Goal: Task Accomplishment & Management: Manage account settings

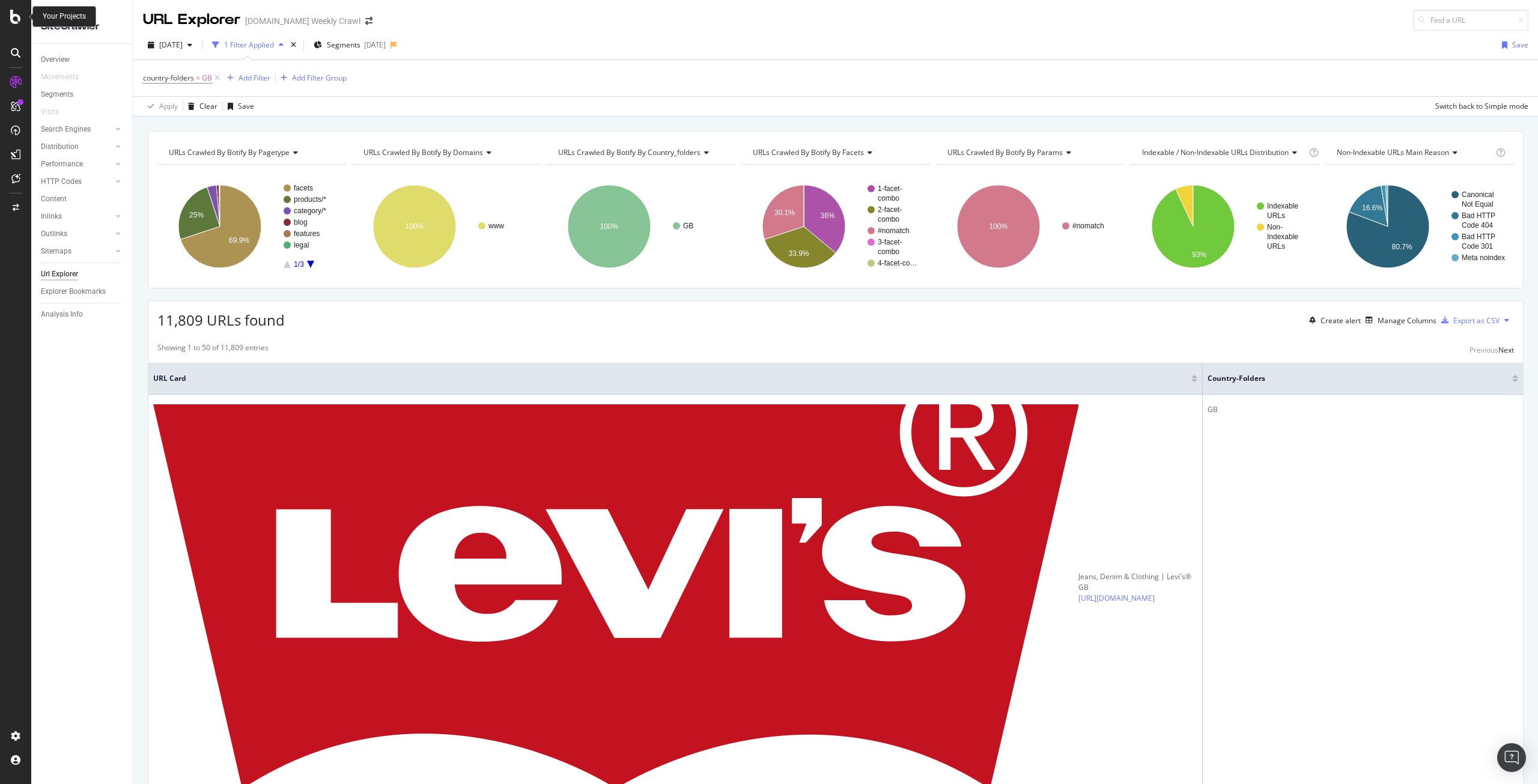
click at [11, 16] on icon at bounding box center [15, 17] width 11 height 14
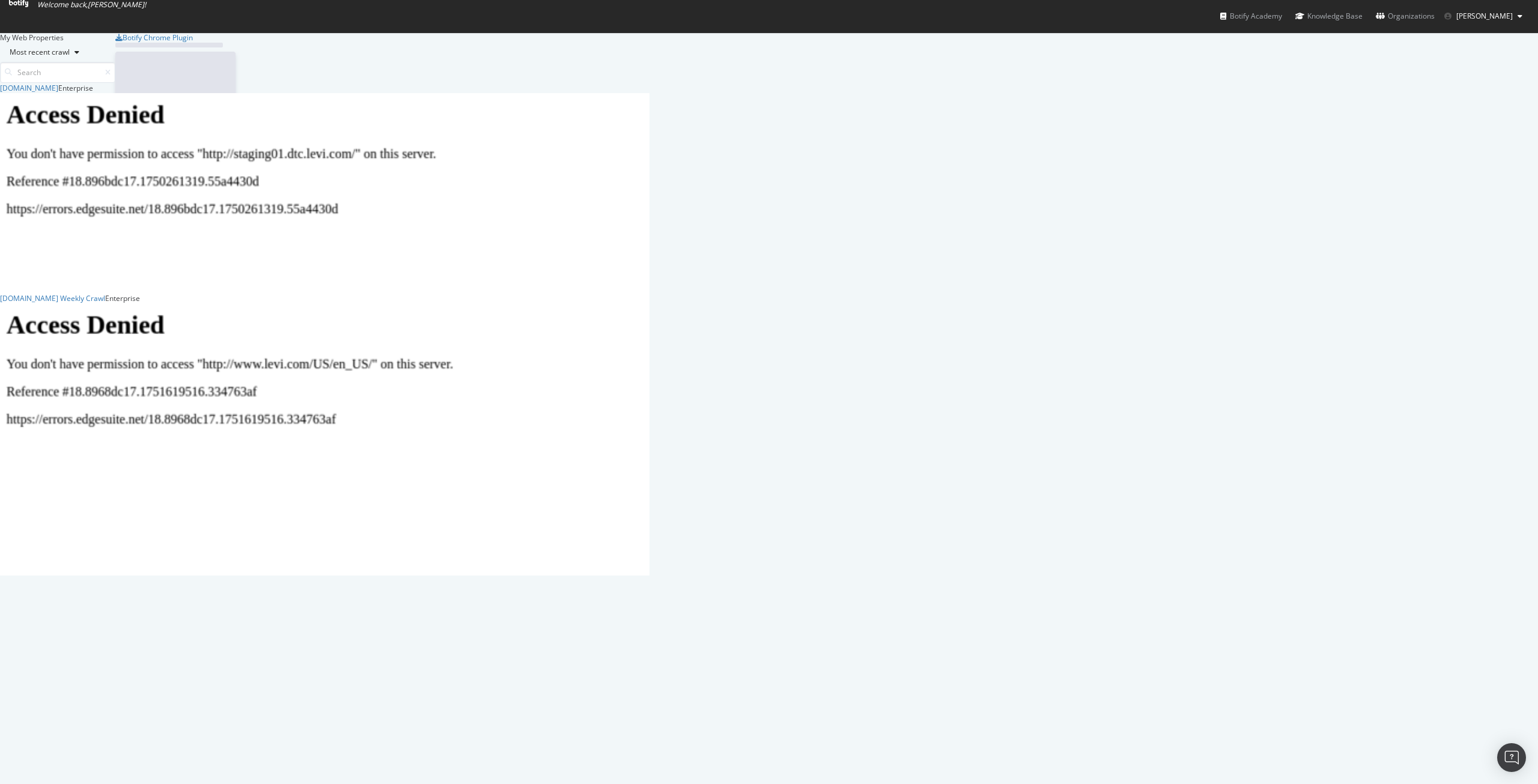
scroll to position [775, 1520]
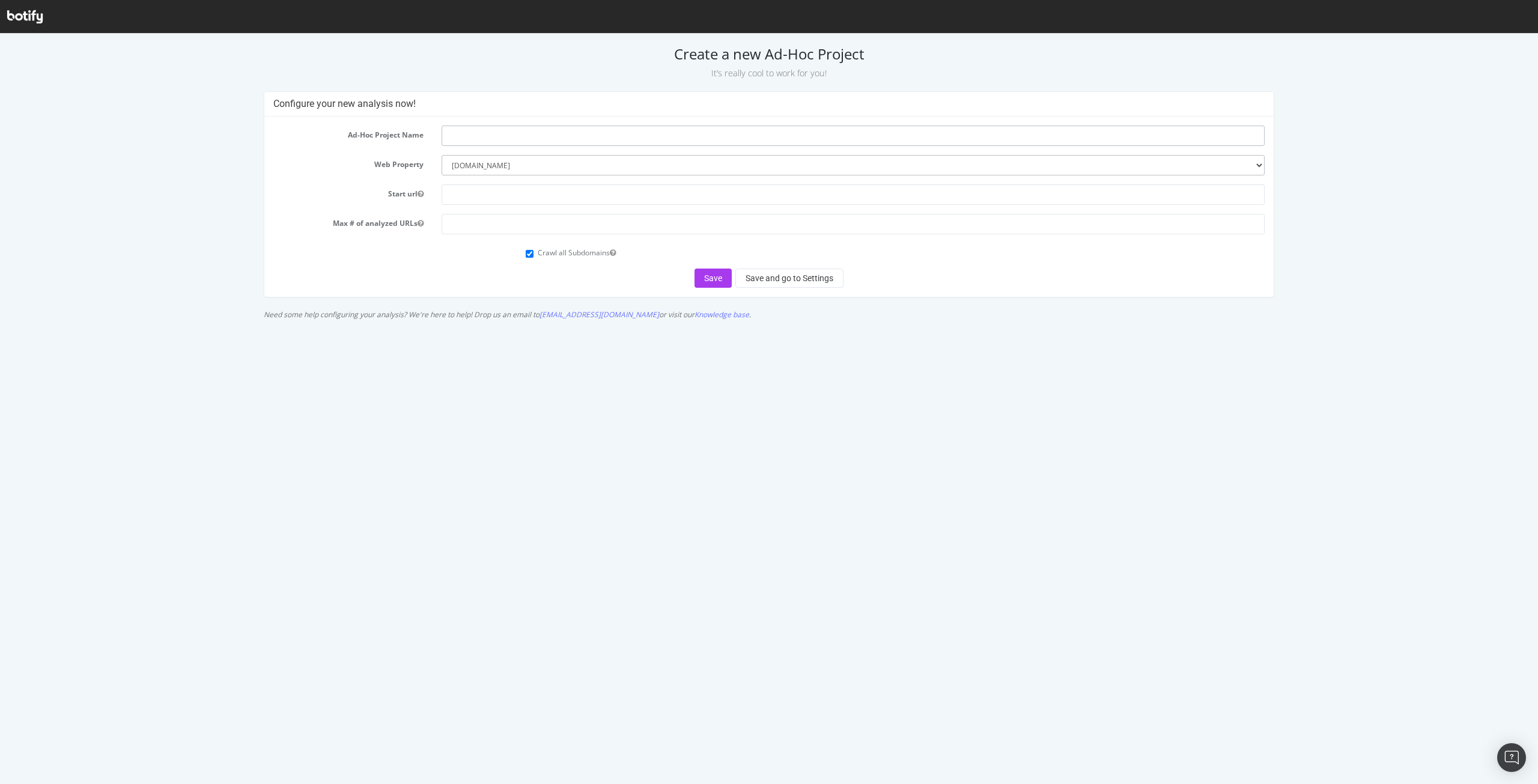
click at [564, 144] on input "text" at bounding box center [853, 136] width 823 height 20
type input "staging07 IT"
click at [498, 196] on input "text" at bounding box center [853, 194] width 823 height 20
paste input "[URL][DOMAIN_NAME]"
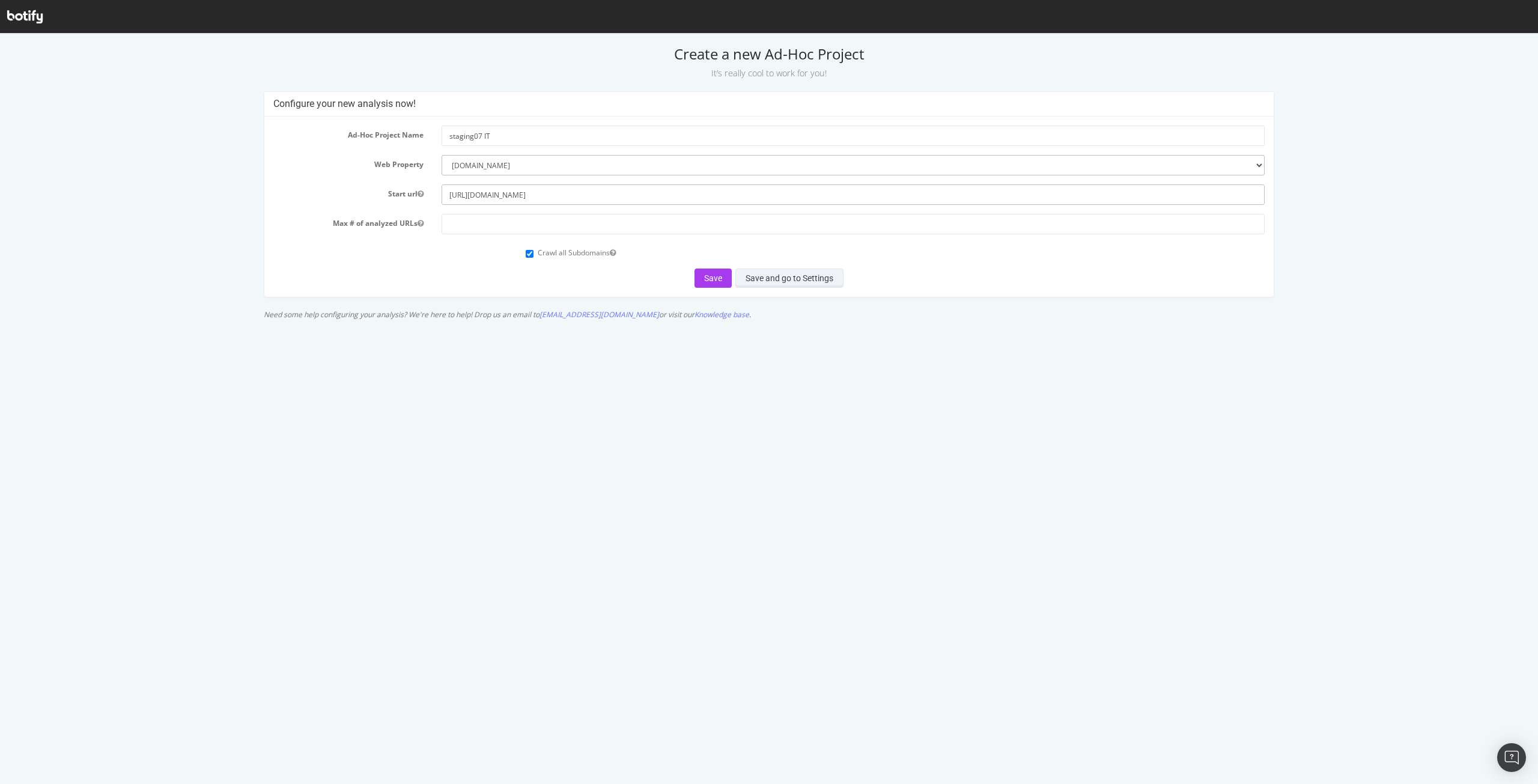
type input "[URL][DOMAIN_NAME]"
click at [750, 281] on button "Save and go to Settings" at bounding box center [789, 277] width 108 height 19
click at [772, 230] on input "number" at bounding box center [853, 223] width 823 height 20
type input "30000"
click at [796, 271] on button "Save and go to Settings" at bounding box center [789, 277] width 108 height 19
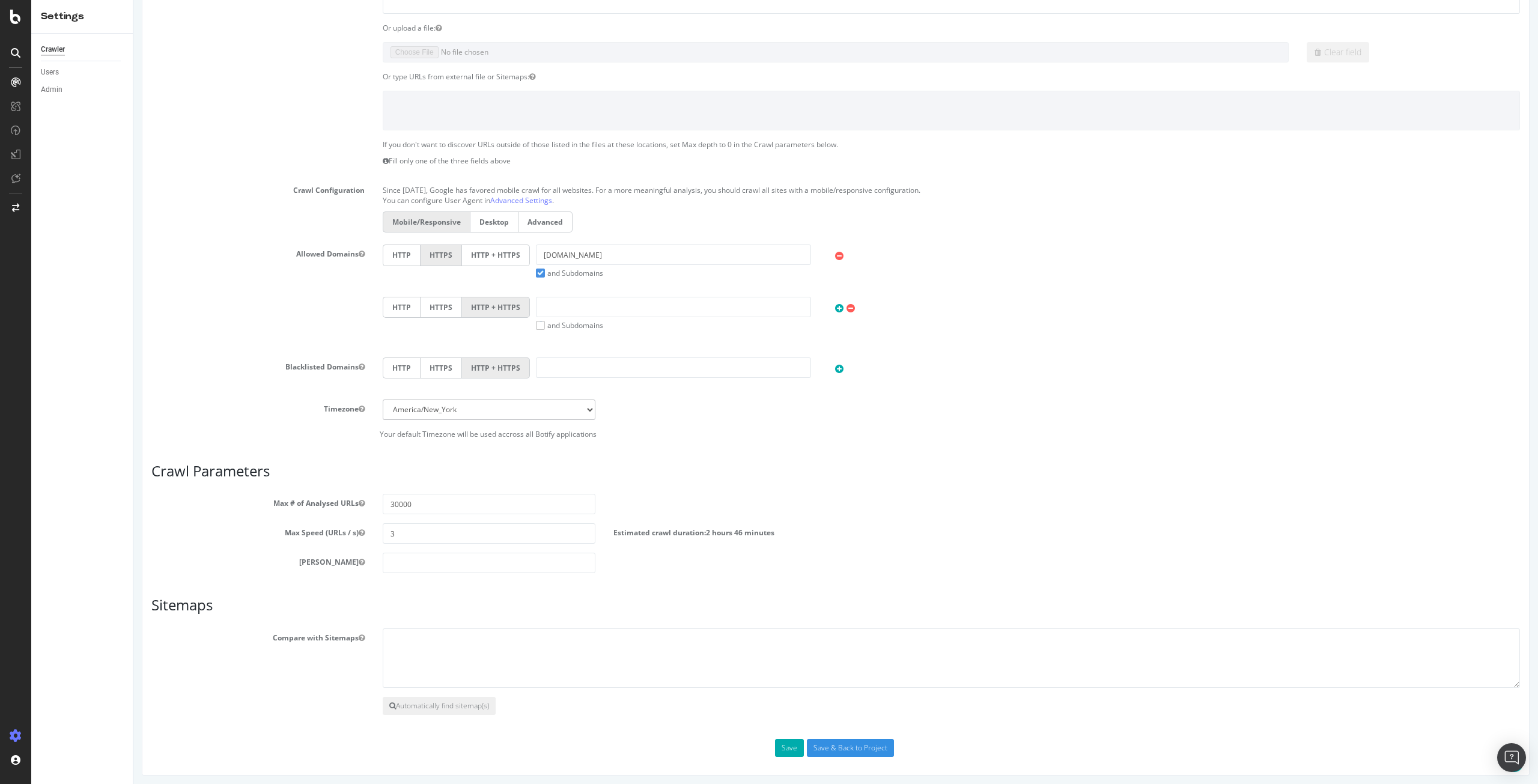
scroll to position [345, 0]
click at [561, 537] on input "3" at bounding box center [489, 529] width 213 height 20
click at [567, 492] on input "30000" at bounding box center [489, 500] width 213 height 20
type input "300000"
click at [526, 563] on input "number" at bounding box center [489, 559] width 213 height 20
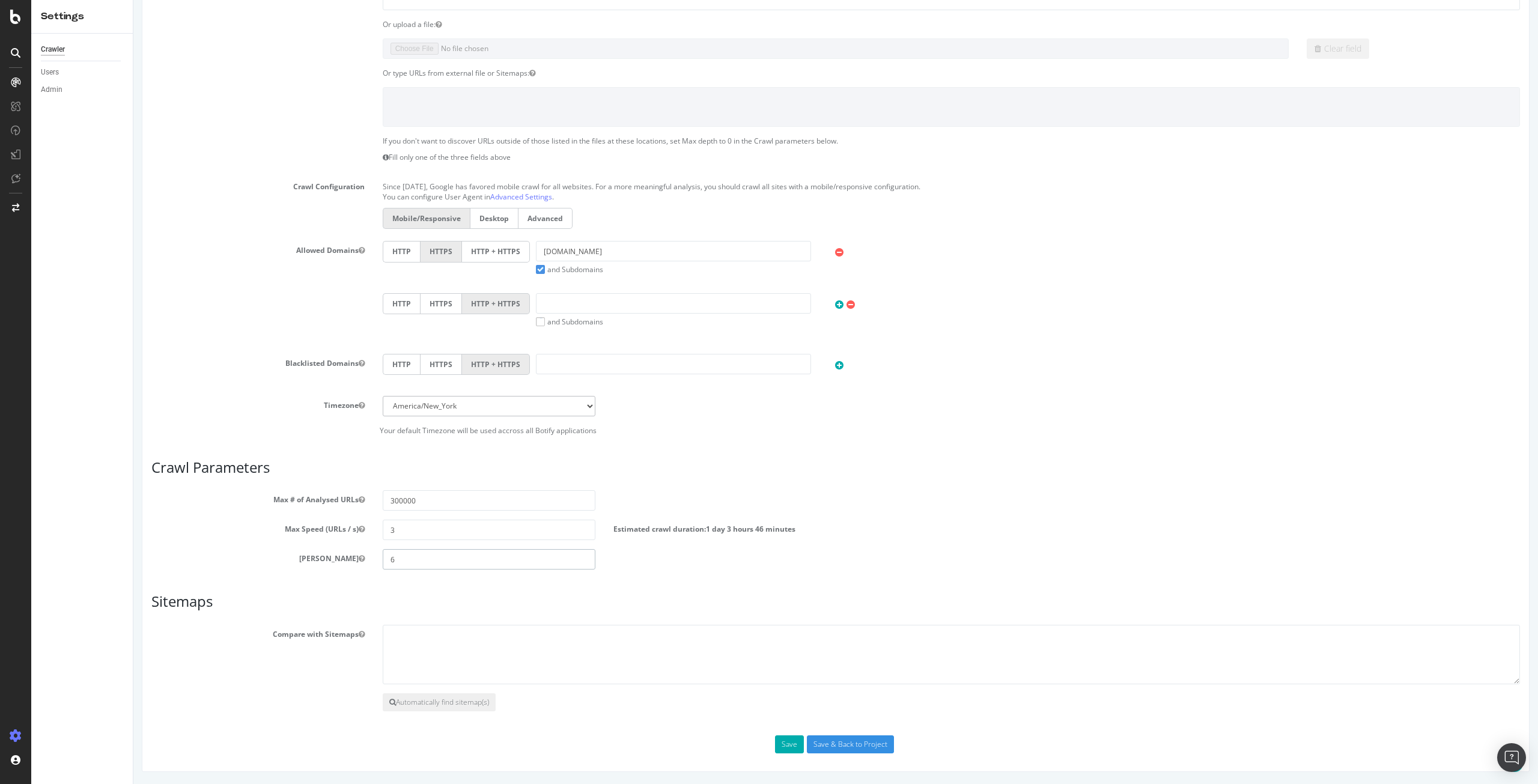
type input "6"
click at [536, 581] on div "Scope Project Name staging07 IT Start URLs https://staging07.dtc.levi.com/IT/it…" at bounding box center [836, 332] width 1368 height 842
click at [545, 195] on link "Advanced Settings" at bounding box center [521, 196] width 62 height 10
click at [786, 747] on button "Save" at bounding box center [789, 745] width 29 height 18
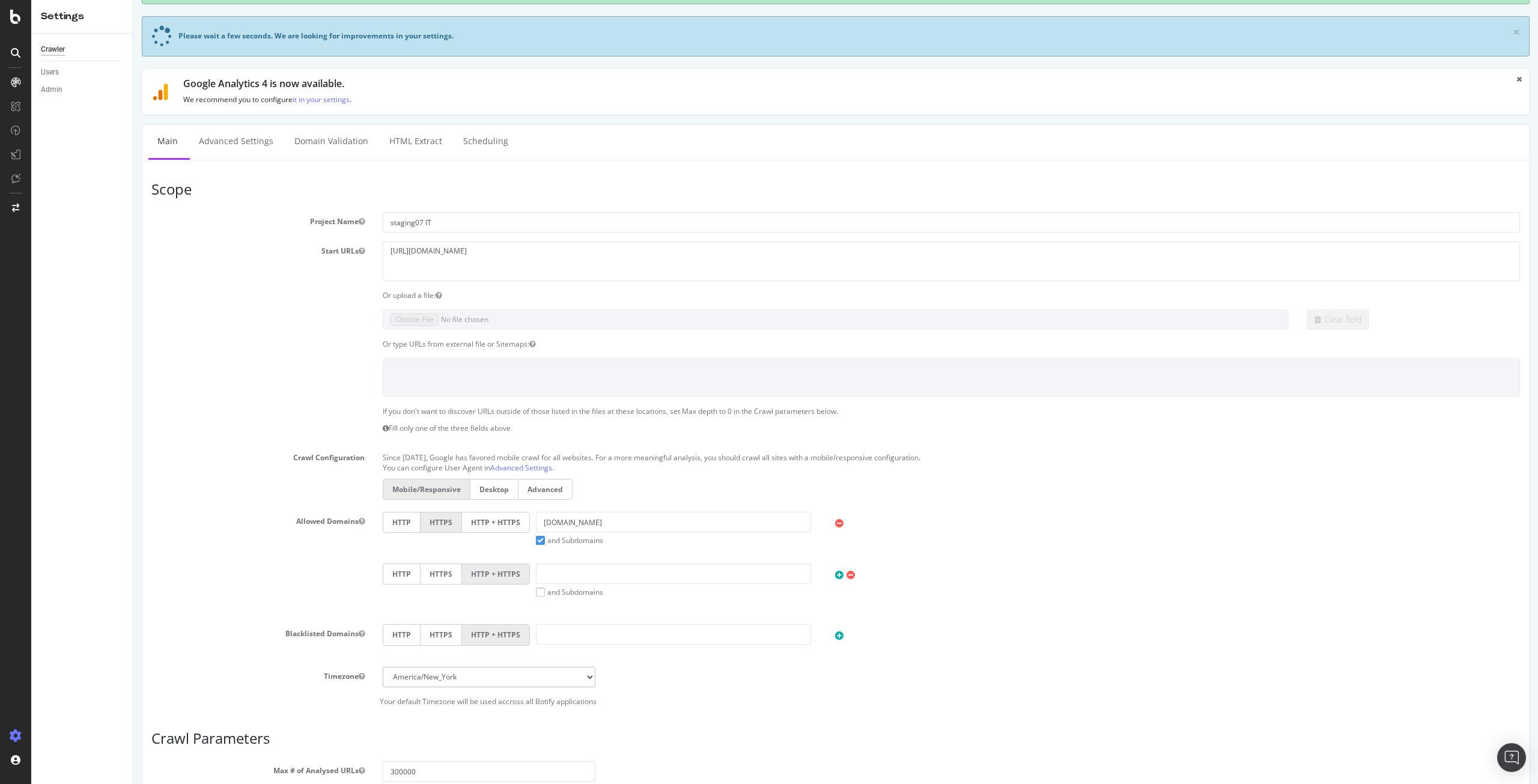
scroll to position [56, 0]
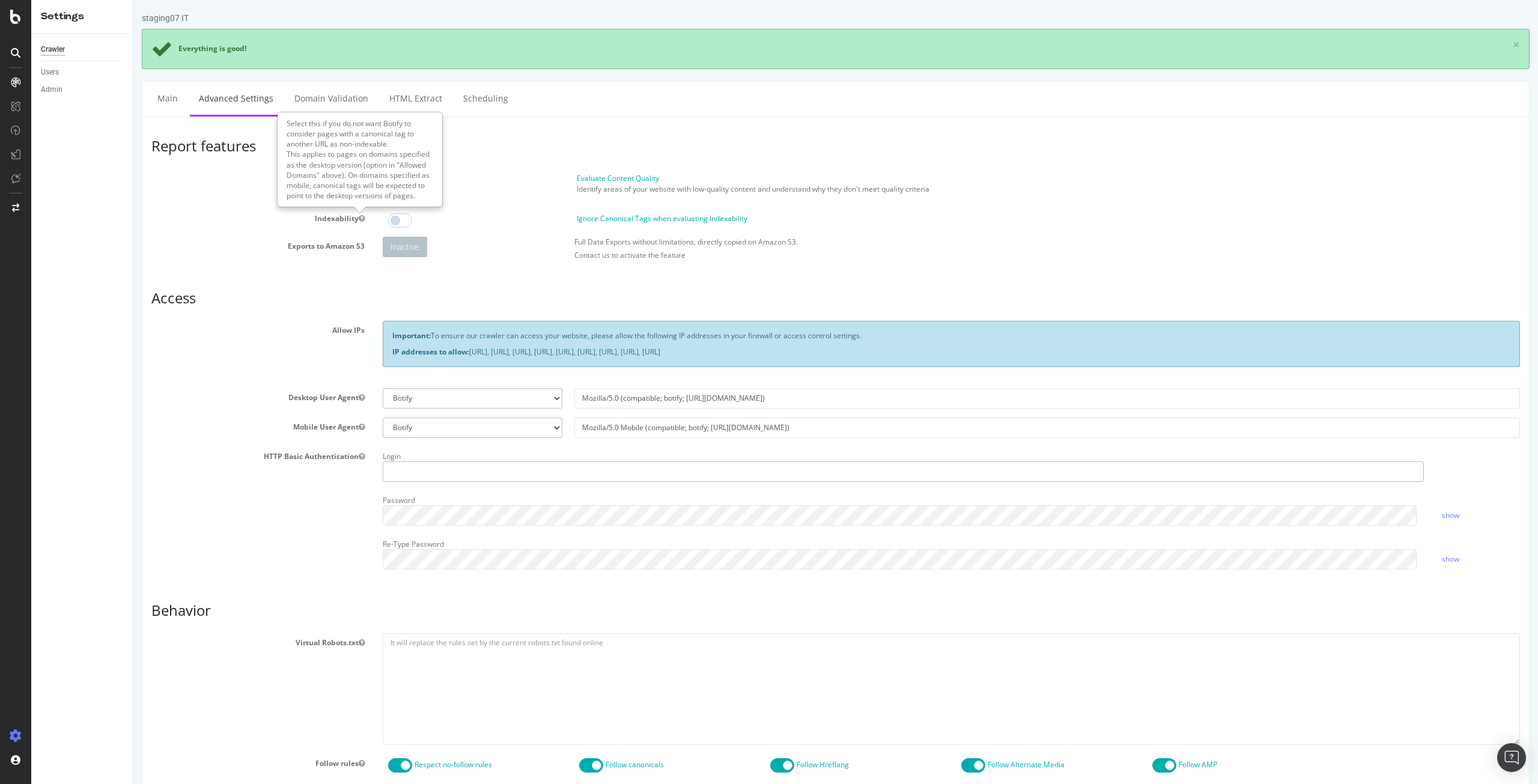
type input "rdh101"
click at [543, 216] on div at bounding box center [475, 220] width 191 height 14
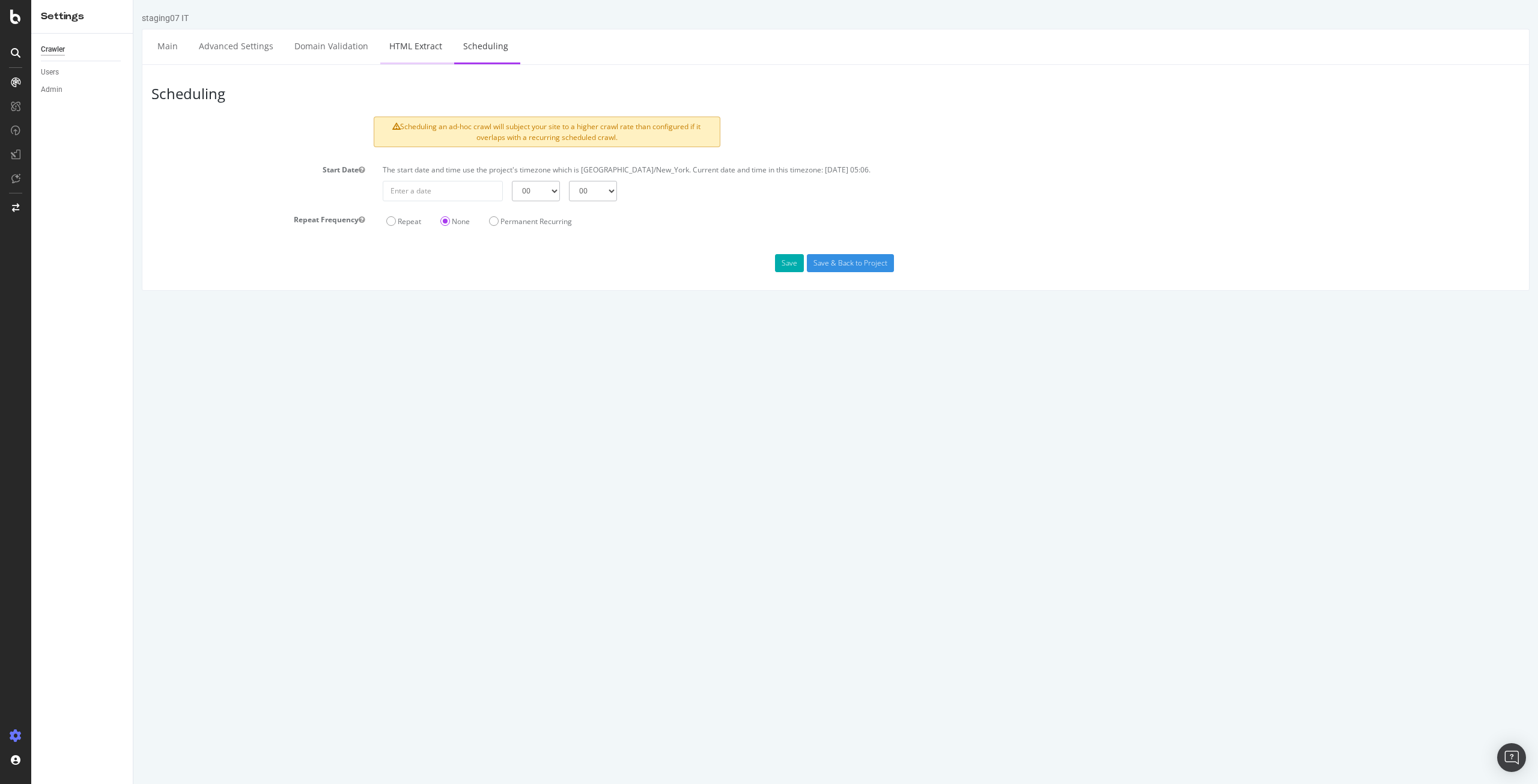
click at [424, 55] on link "HTML Extract" at bounding box center [416, 46] width 71 height 33
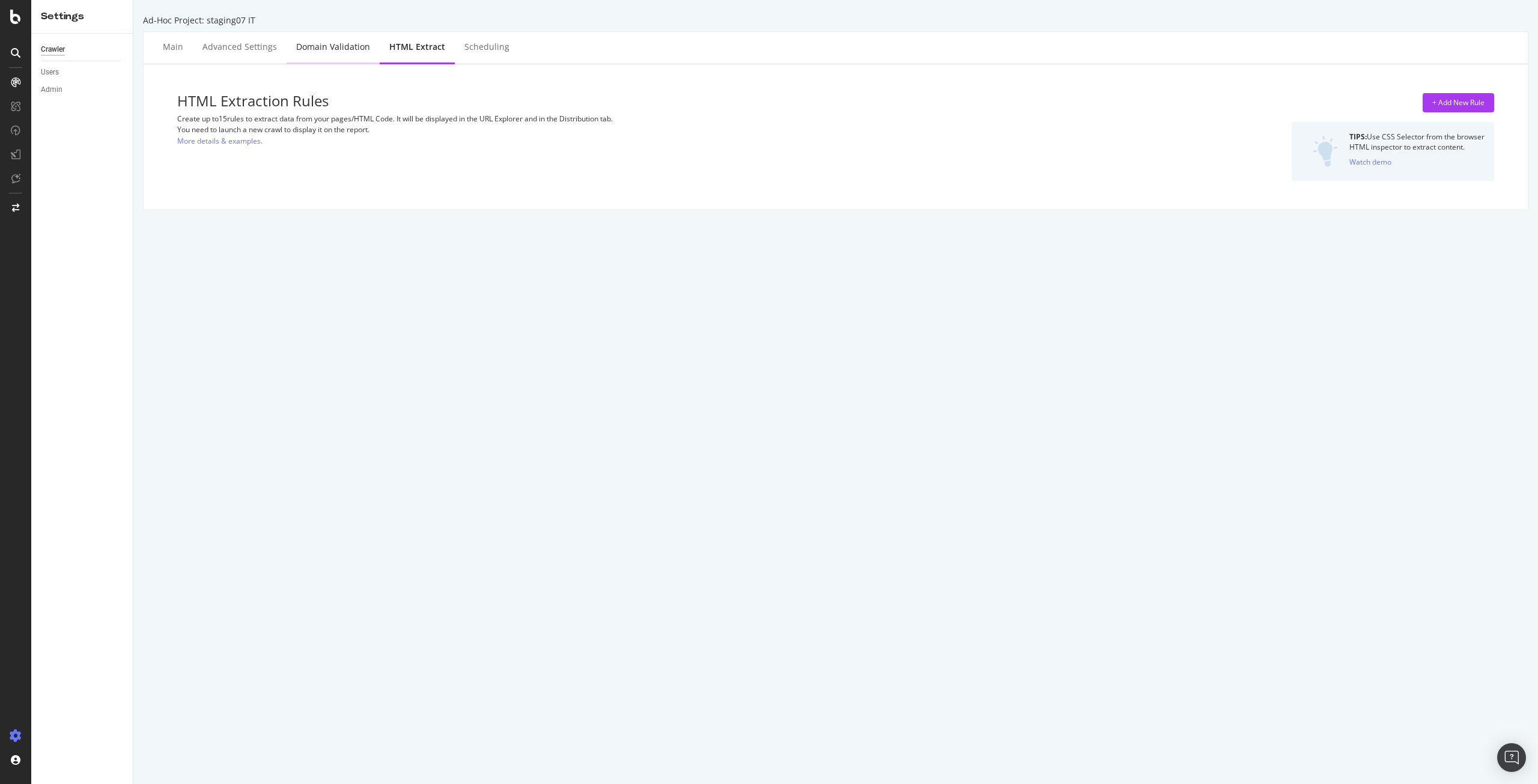
click at [349, 51] on div "Domain Validation" at bounding box center [333, 47] width 74 height 12
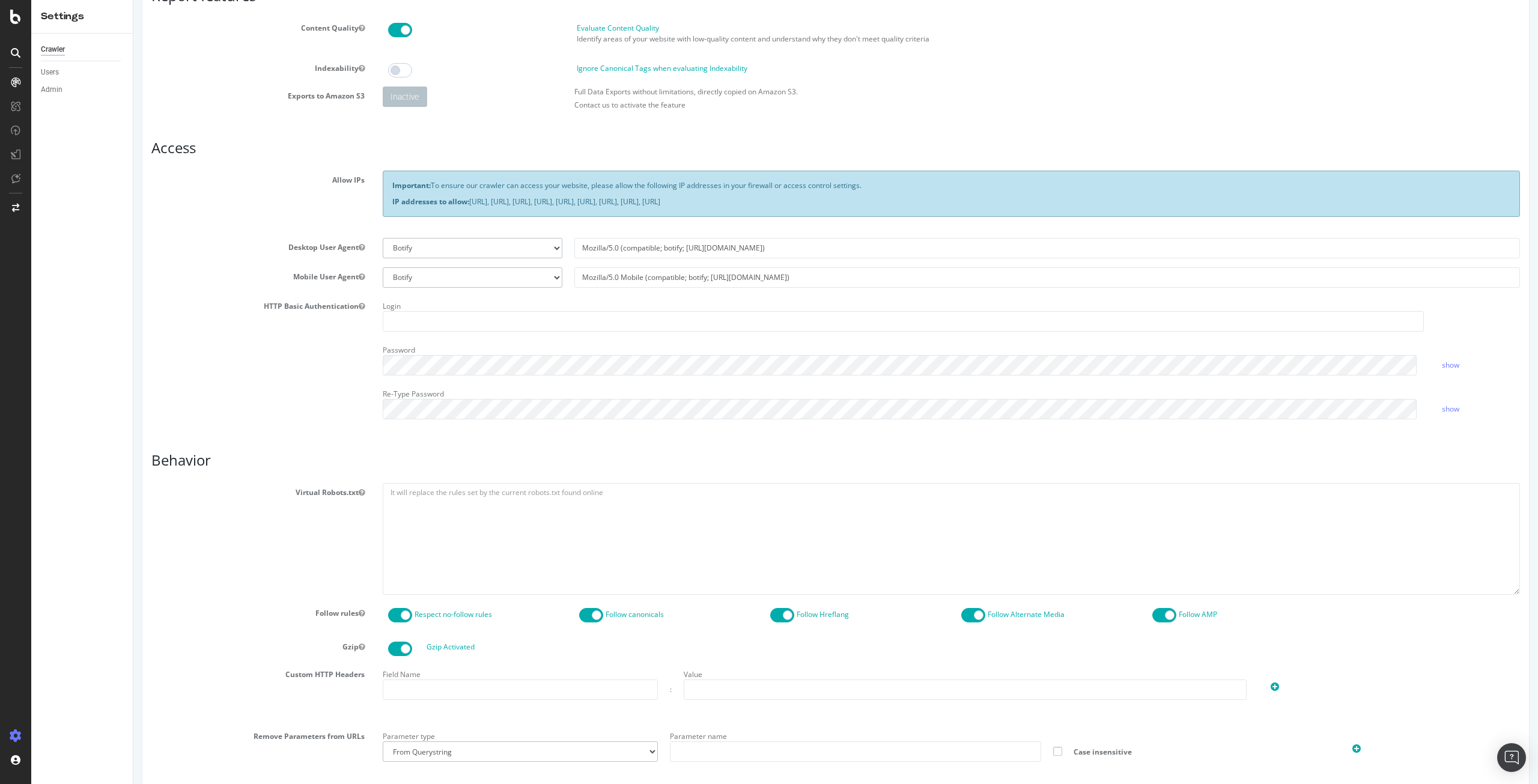
scroll to position [116, 0]
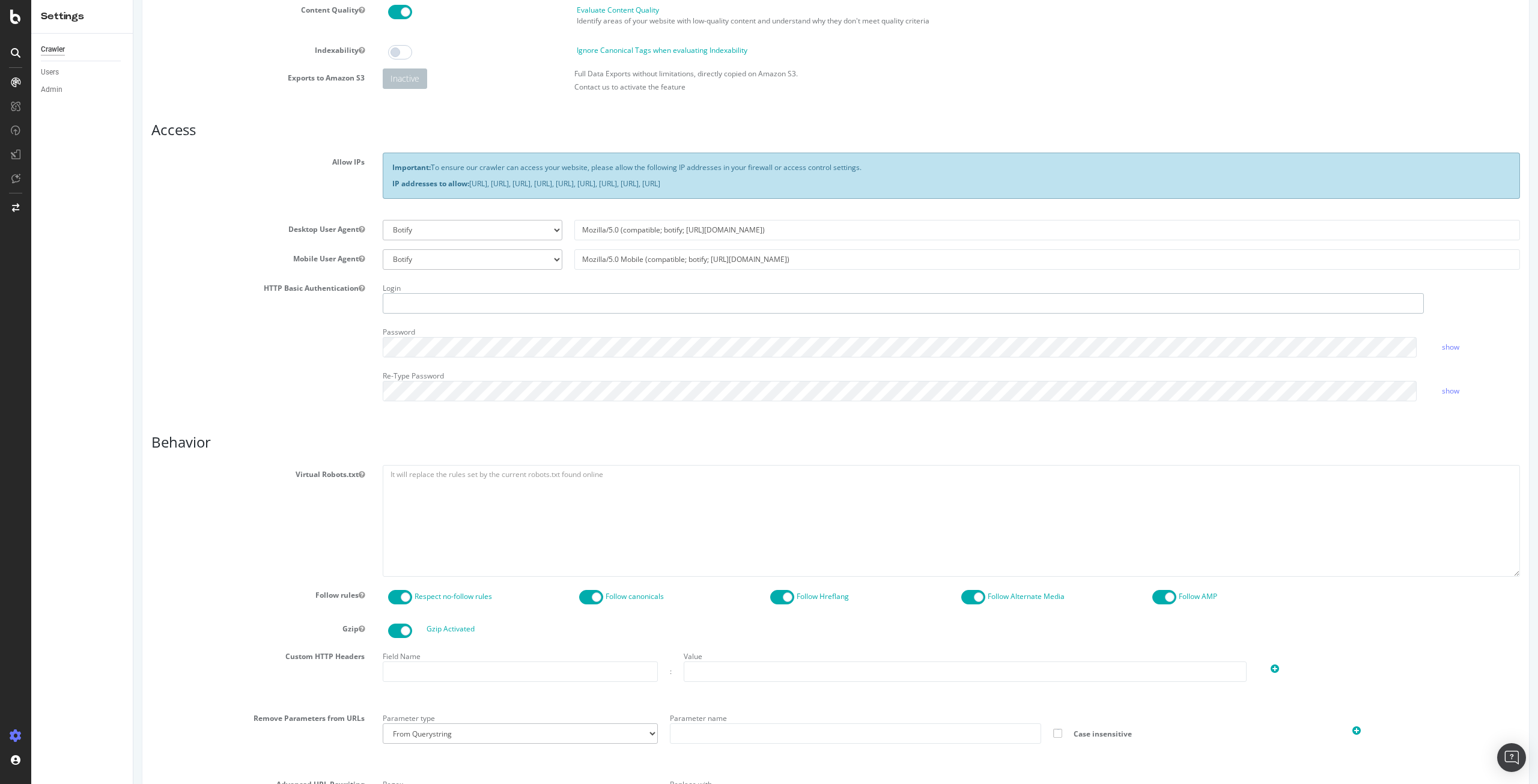
type input "rdh101"
click at [471, 510] on textarea at bounding box center [951, 520] width 1137 height 111
paste textarea "#For all robots User-agent: * #Allow critical path files Allow: *.js Allow: *.c…"
type textarea "#For all robots User-agent: * #Allow critical path files Allow: *.js Allow: *.c…"
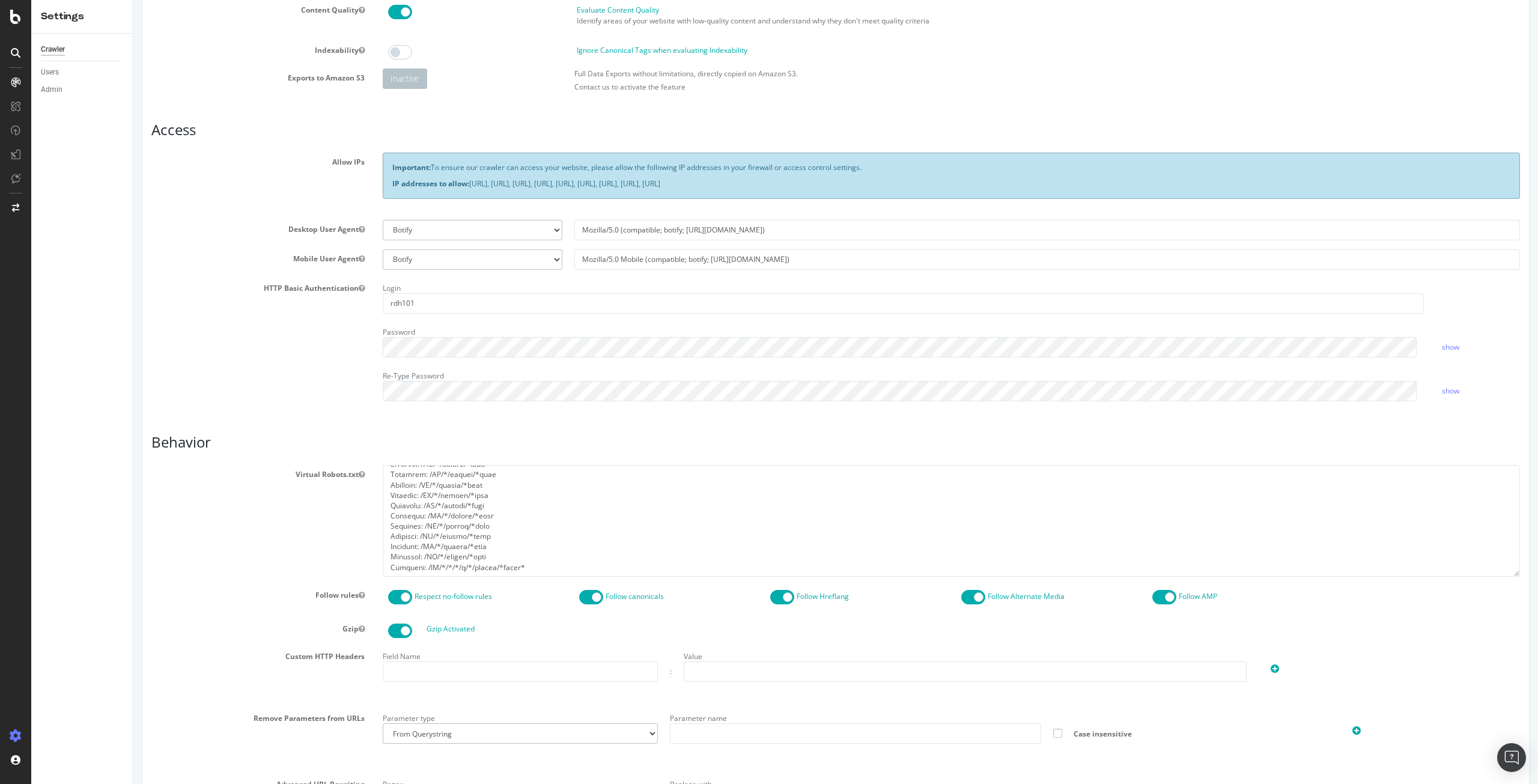
click at [513, 446] on h3 "Behavior" at bounding box center [836, 442] width 1368 height 16
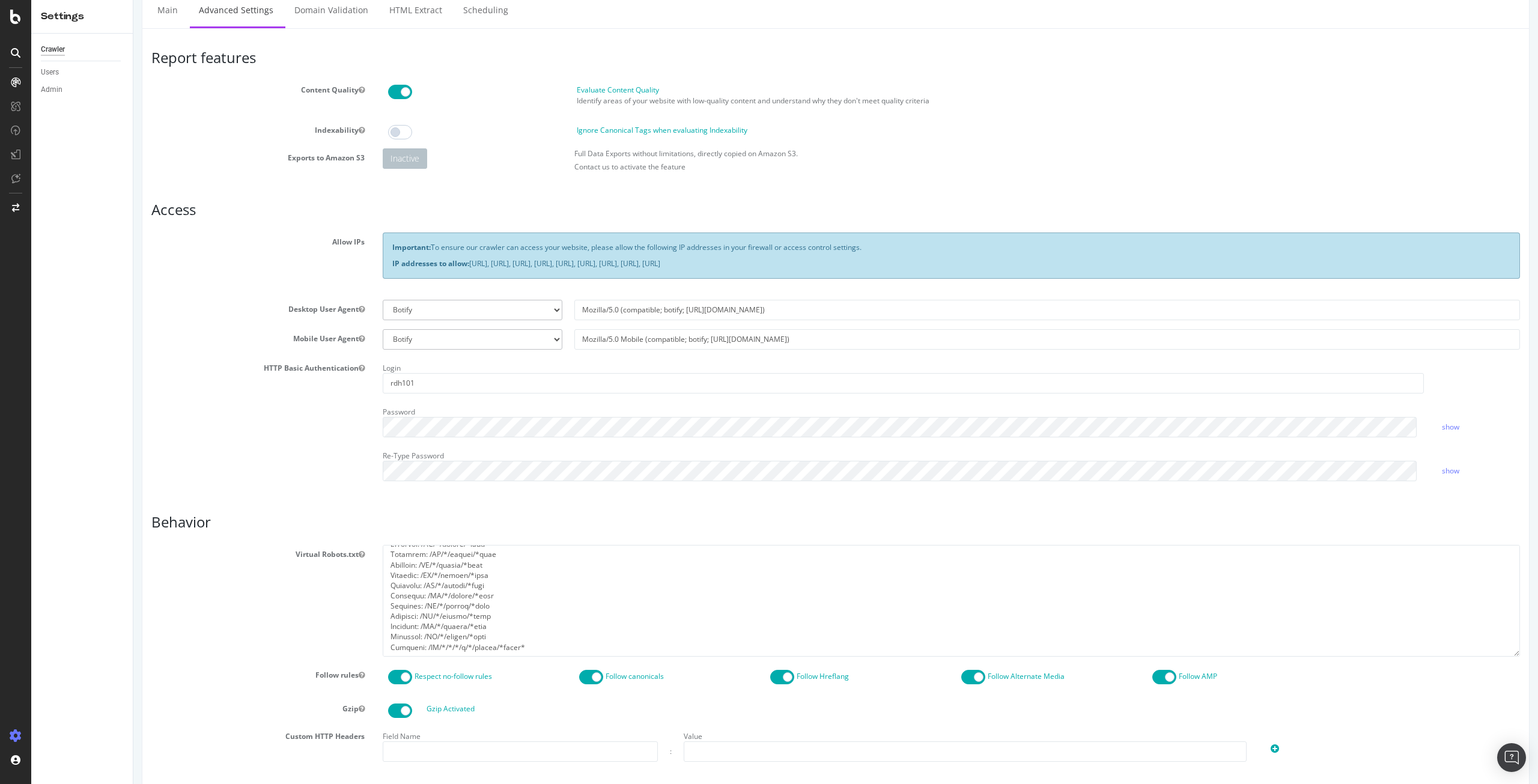
scroll to position [0, 0]
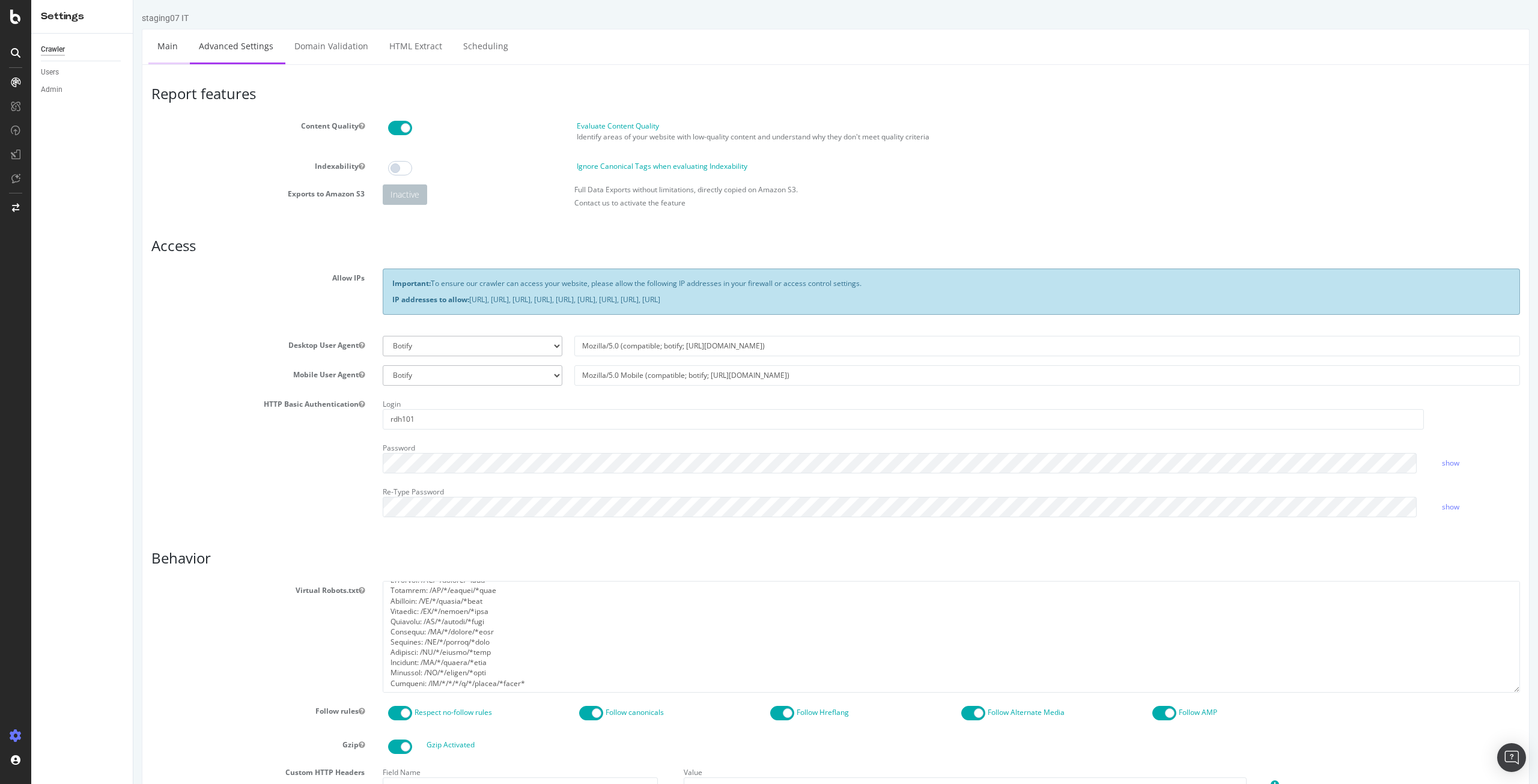
click at [176, 56] on link "Main" at bounding box center [167, 46] width 39 height 33
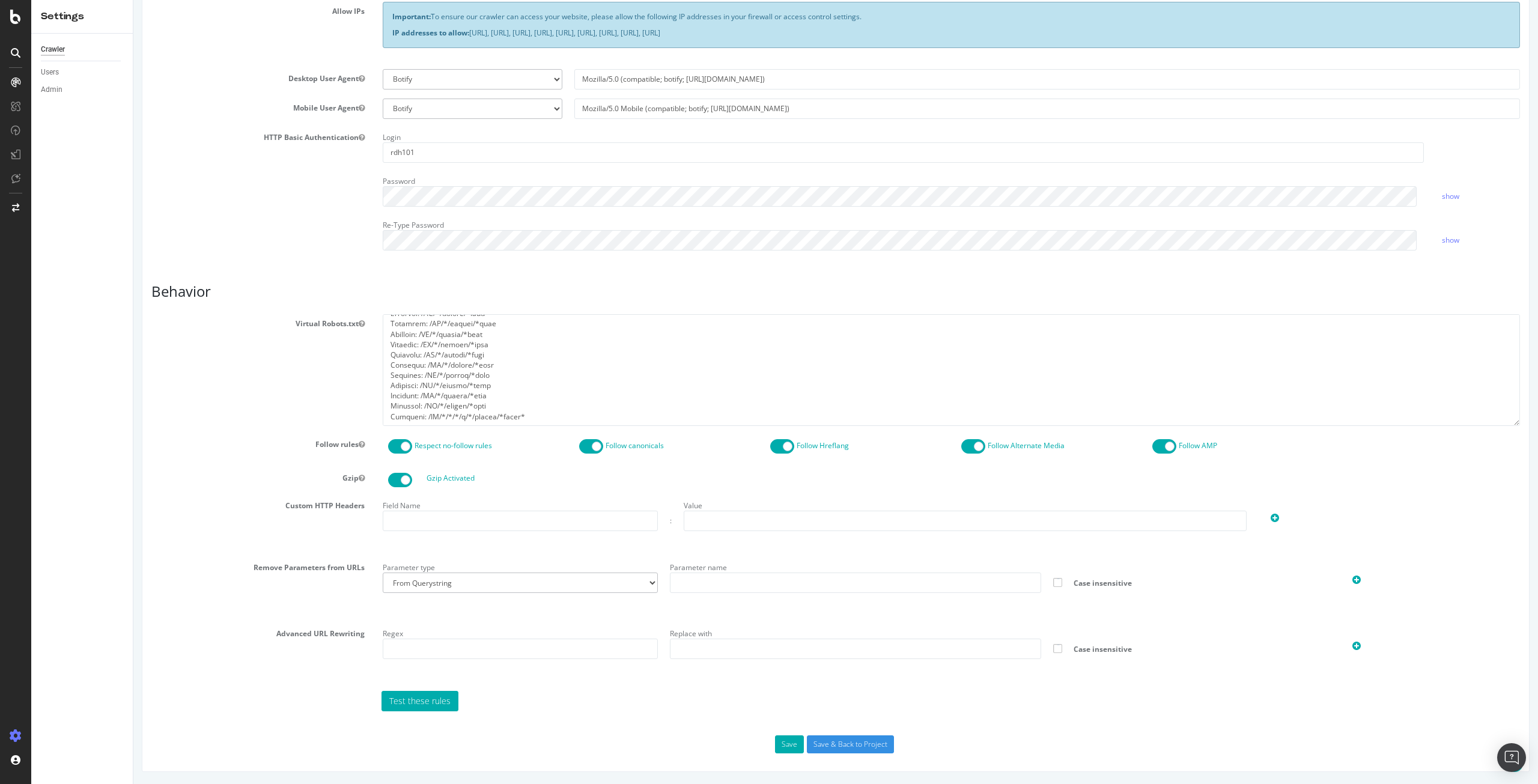
click at [768, 748] on div "Save Save & Back to Project" at bounding box center [836, 745] width 1386 height 18
click at [779, 747] on button "Save" at bounding box center [789, 745] width 29 height 18
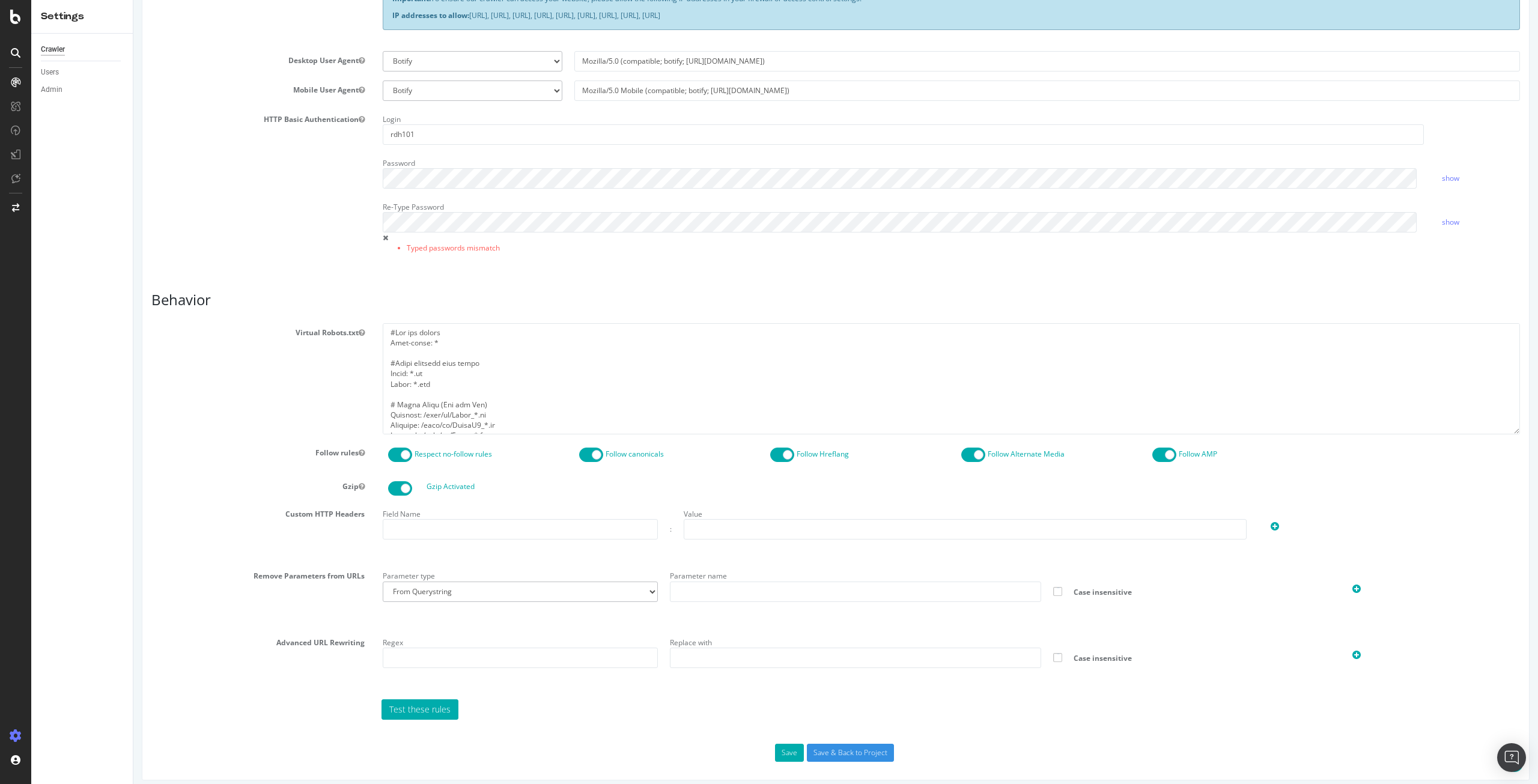
scroll to position [335, 0]
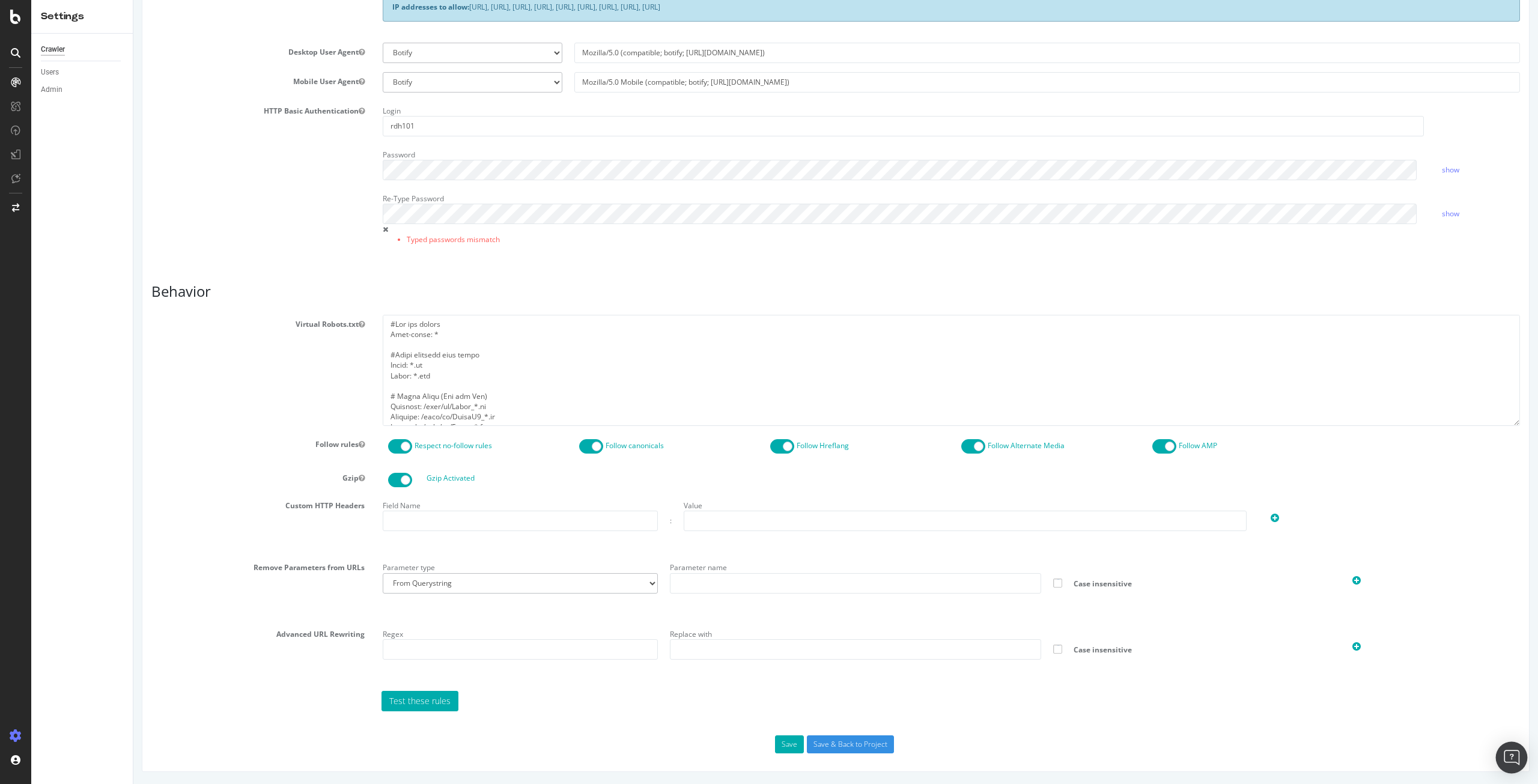
click at [1519, 757] on div "Open Intercom Messenger" at bounding box center [1511, 757] width 32 height 32
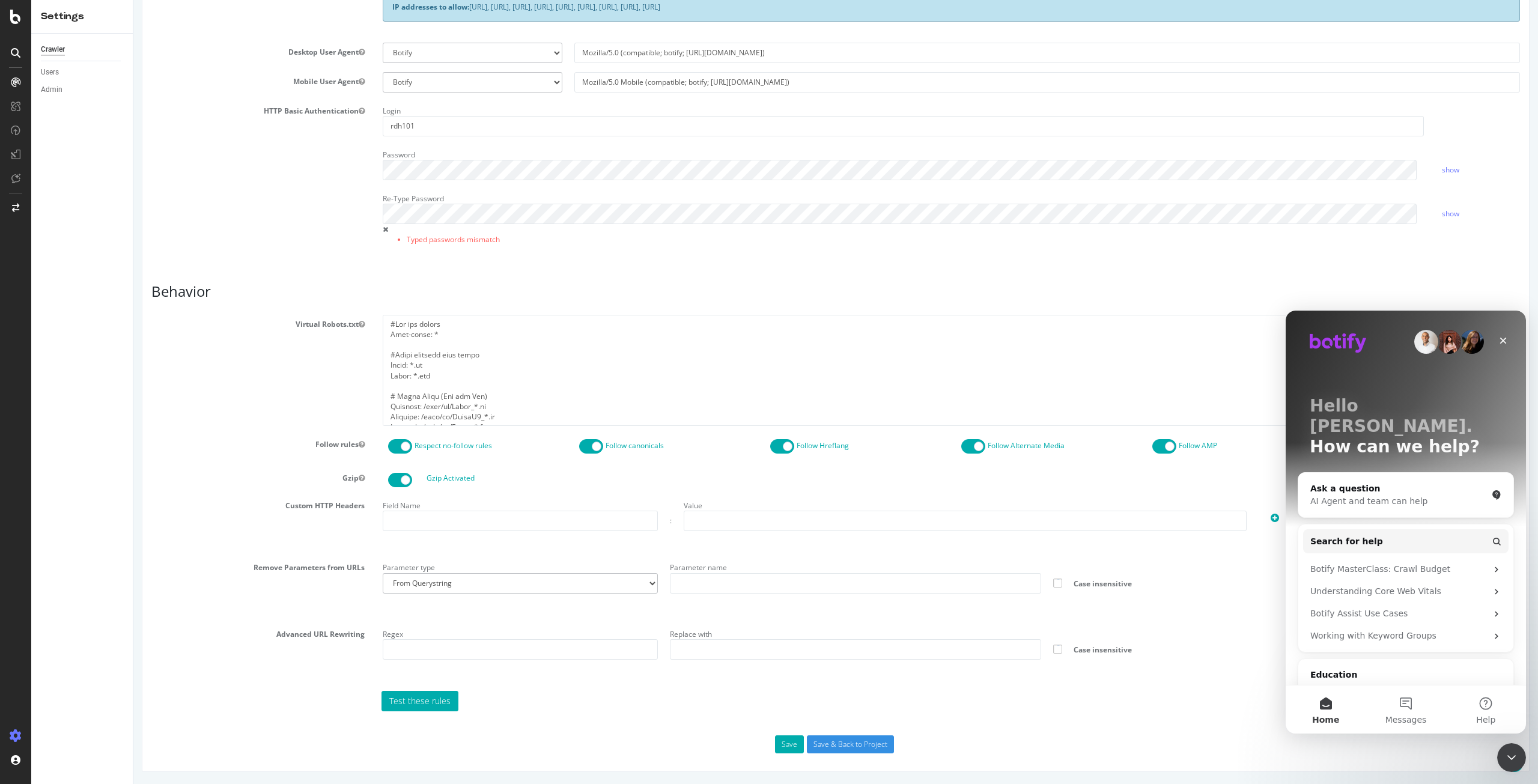
scroll to position [0, 0]
click at [1415, 715] on span "Messages" at bounding box center [1406, 719] width 42 height 8
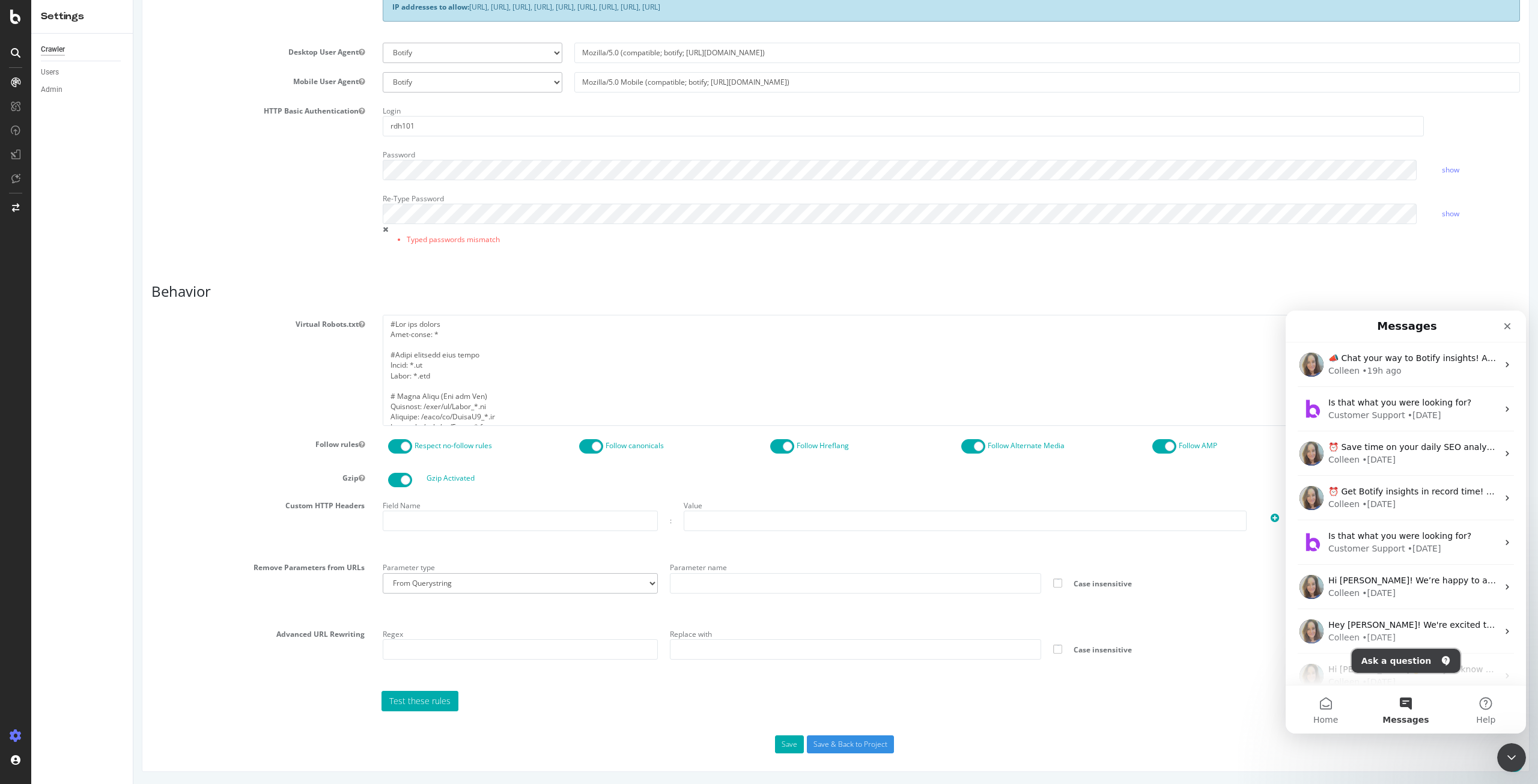
click at [1404, 665] on button "Ask a question" at bounding box center [1406, 661] width 109 height 24
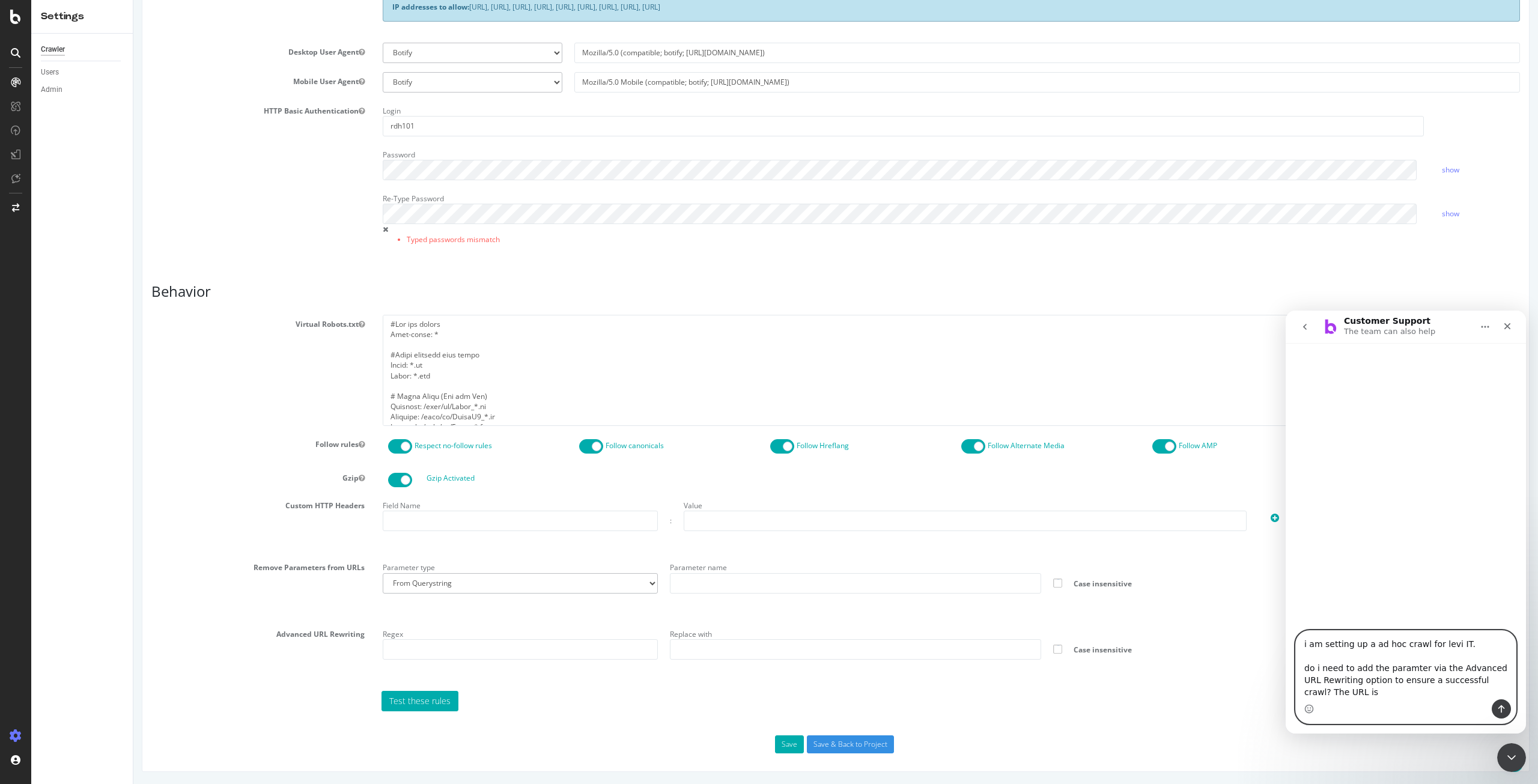
paste textarea "https://staging07.dtc.levi.com/IT/it_IT/?aclskip=true"
type textarea "i am setting up a ad hoc crawl for levi IT. do i need to add the paramter via t…"
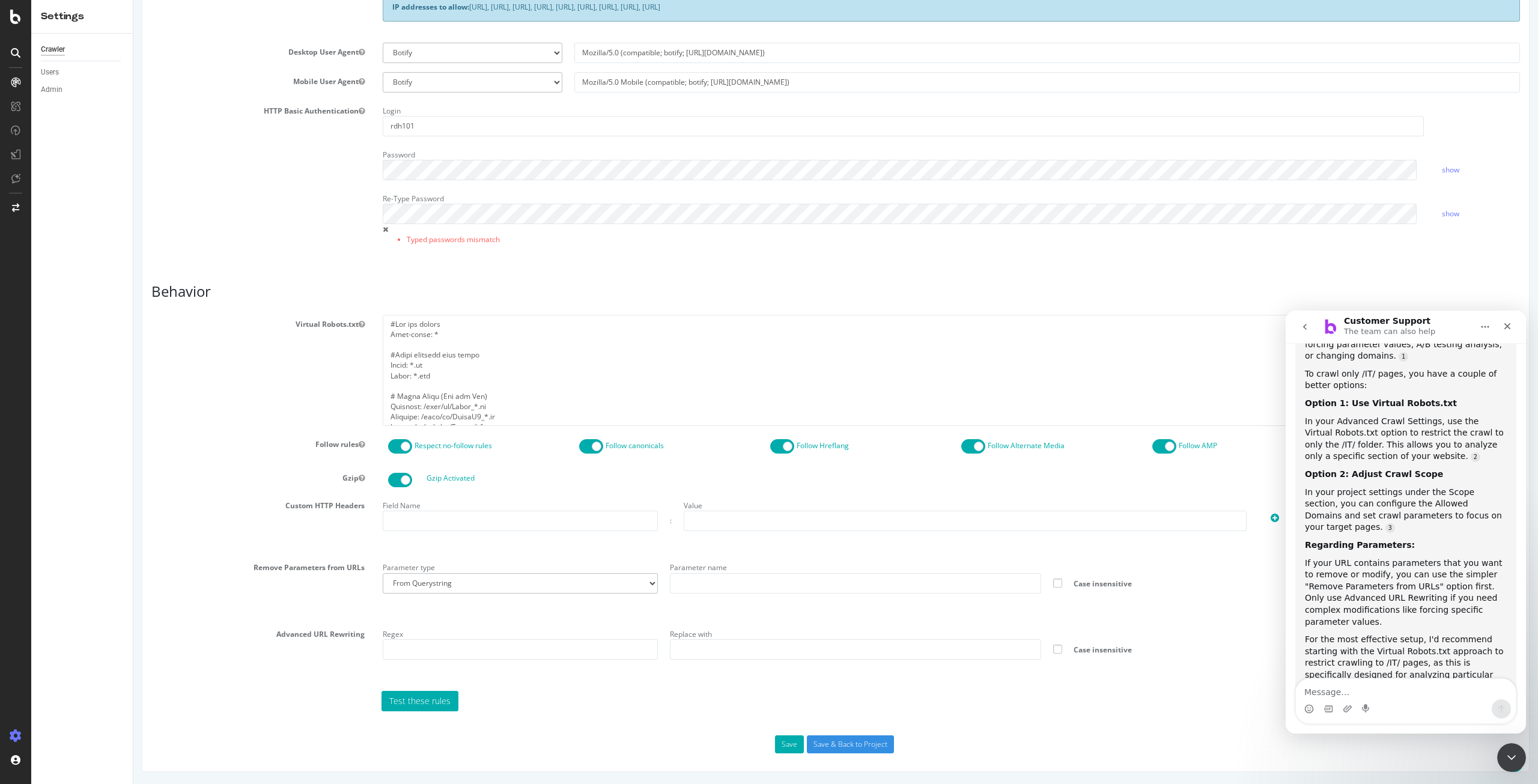
scroll to position [355, 0]
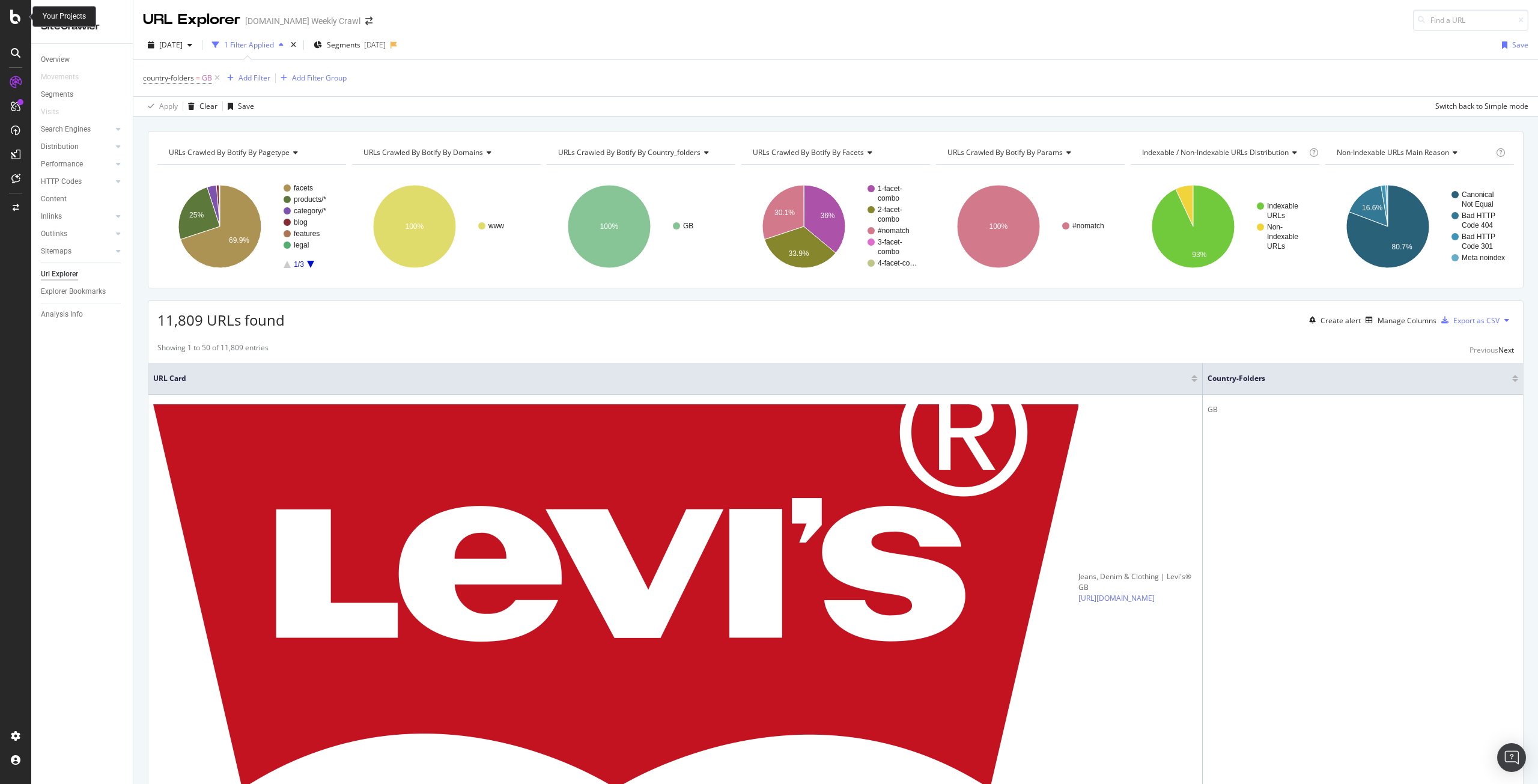
click at [21, 19] on div at bounding box center [16, 17] width 29 height 14
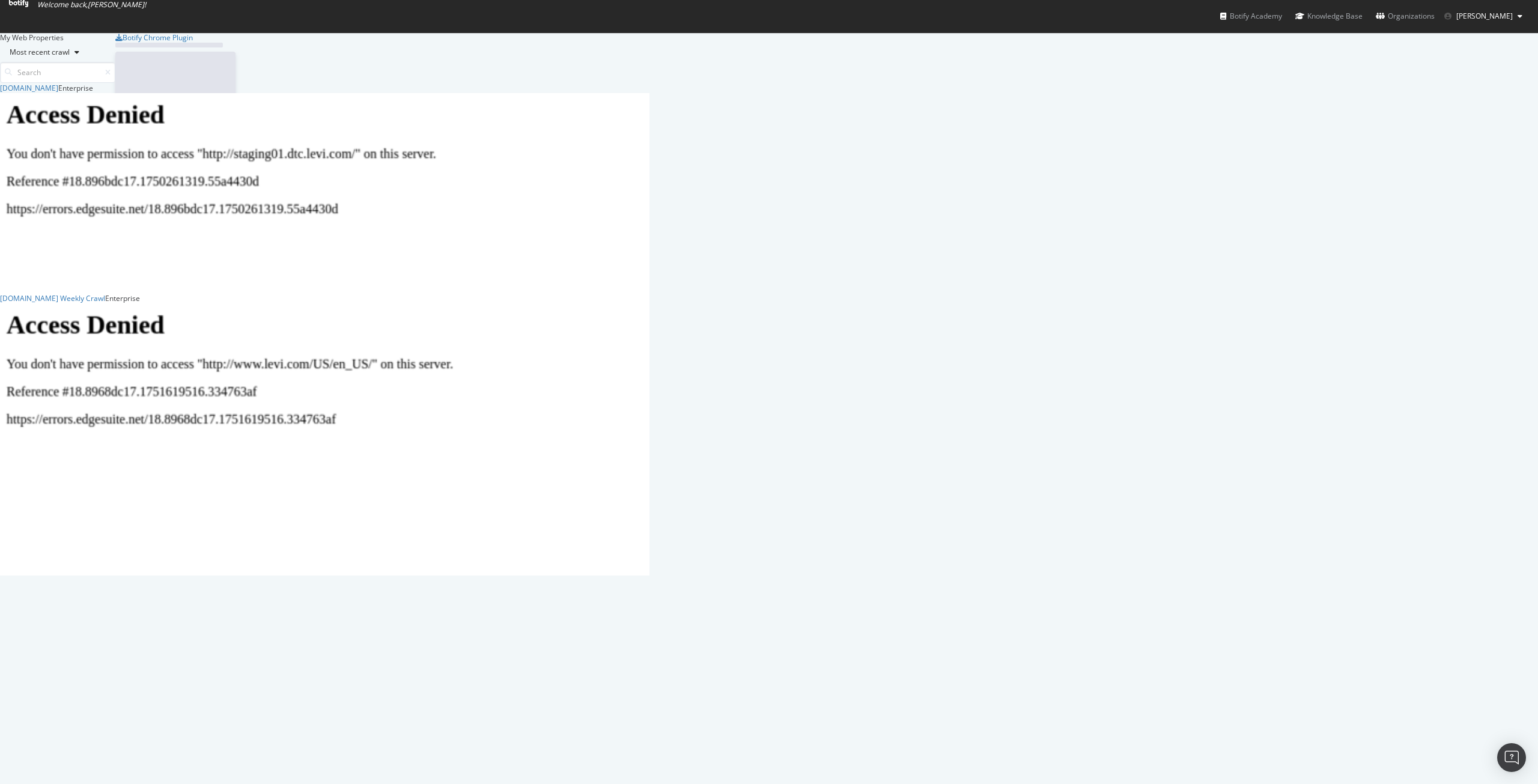
scroll to position [775, 1520]
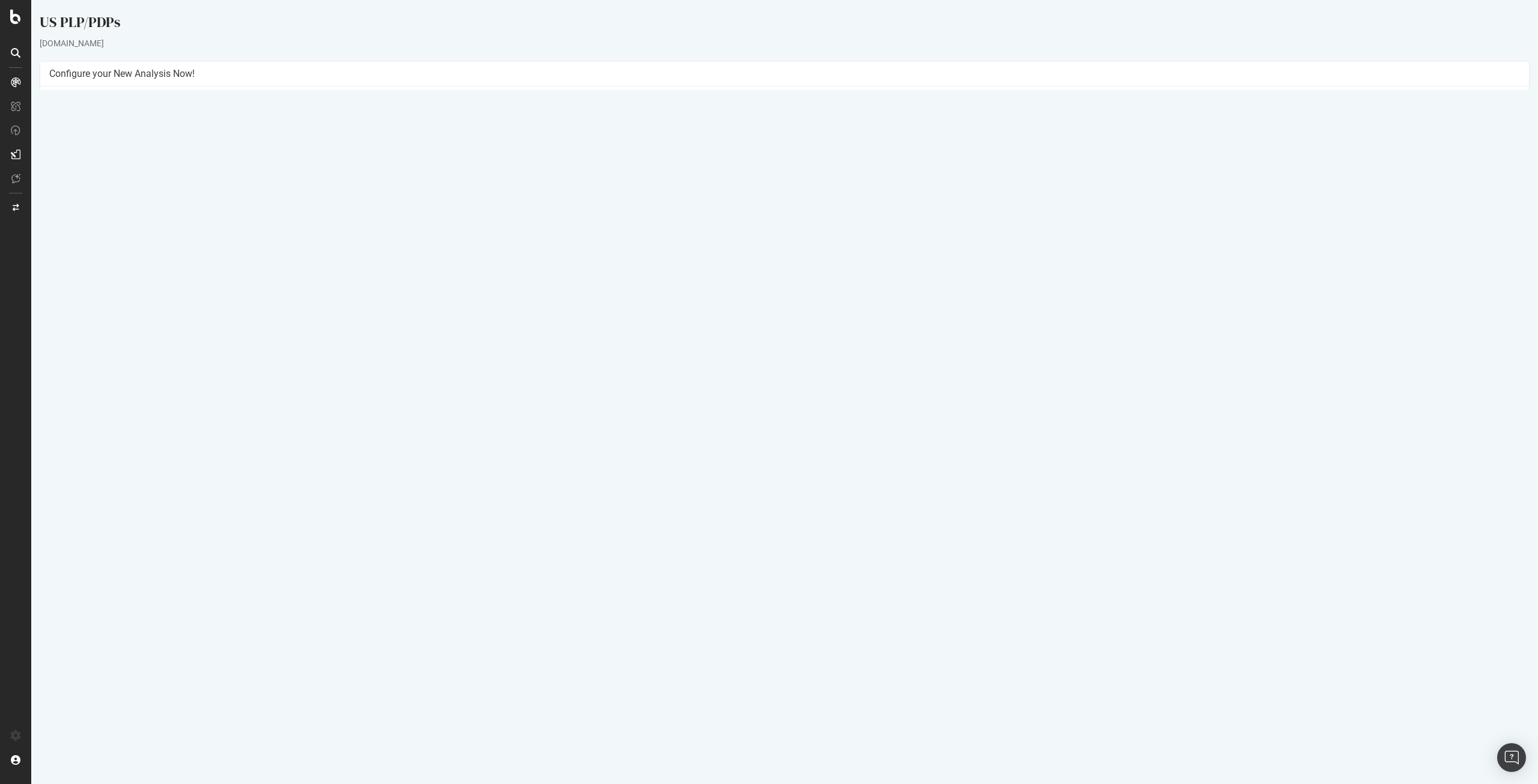
click at [802, 258] on p "View Crawl Settings" at bounding box center [784, 261] width 1471 height 10
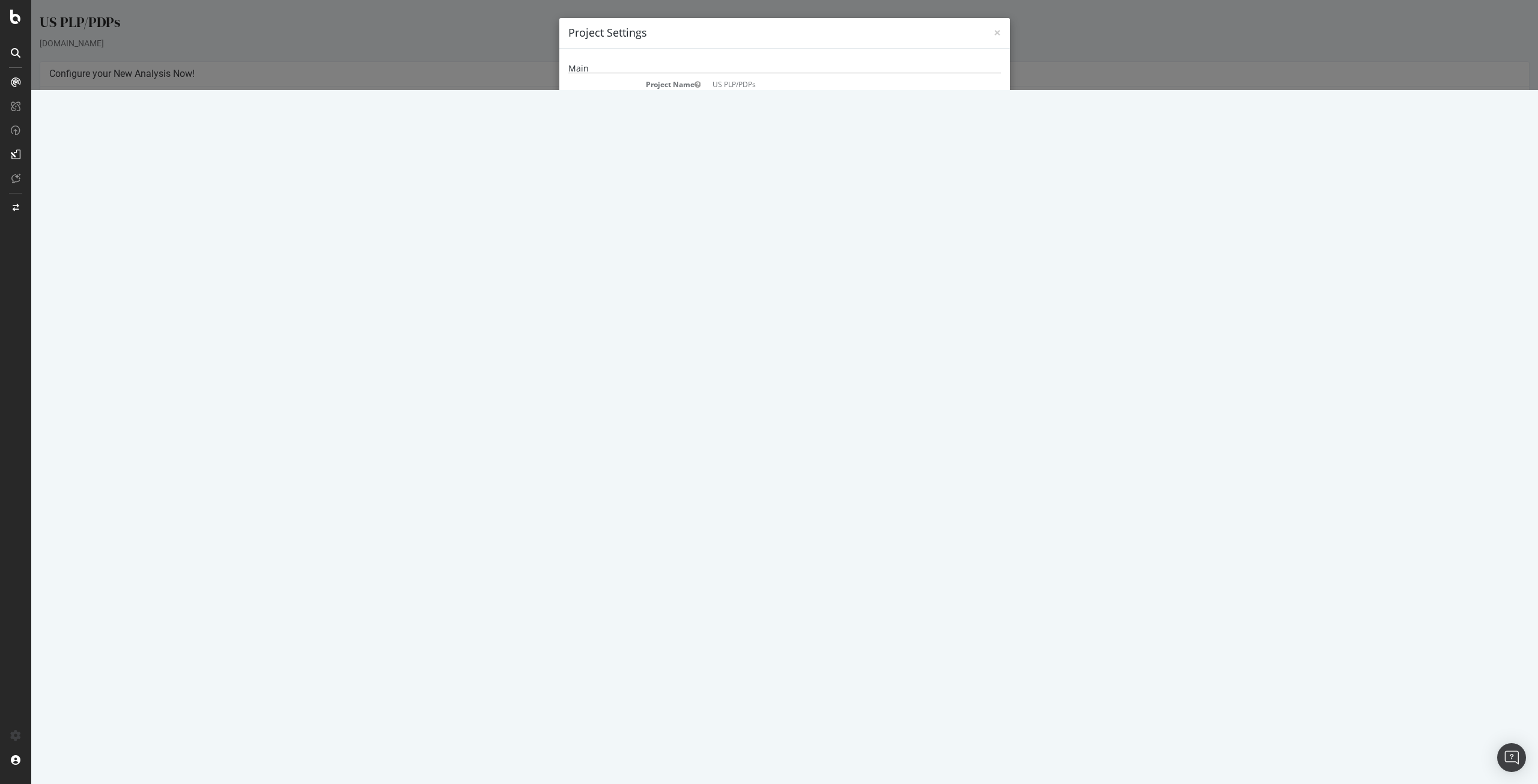
scroll to position [617, 0]
click at [988, 613] on button "Close" at bounding box center [983, 607] width 36 height 20
